Goal: Book appointment/travel/reservation

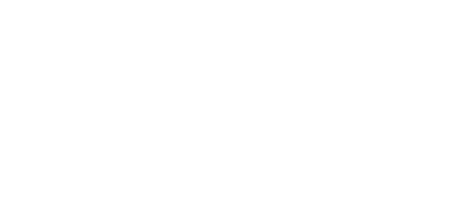
select select "Song"
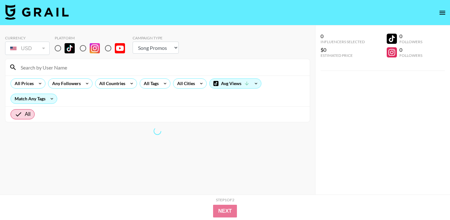
click at [59, 49] on input "radio" at bounding box center [57, 48] width 13 height 13
radio input "true"
click at [98, 70] on input at bounding box center [161, 67] width 289 height 10
click at [98, 70] on input "j" at bounding box center [161, 67] width 289 height 10
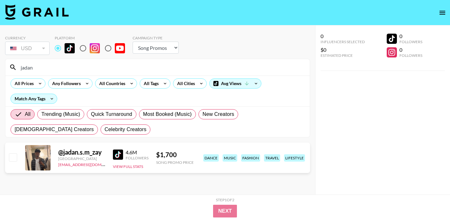
type input "jadan"
